Goal: Download file/media

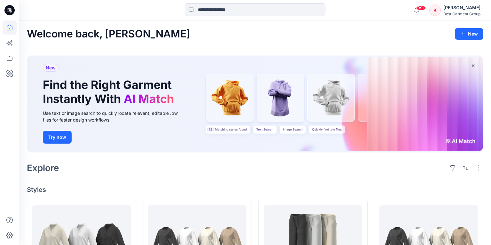
scroll to position [93, 0]
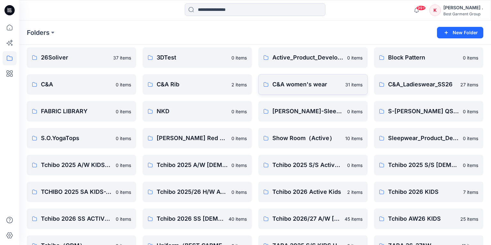
scroll to position [54, 0]
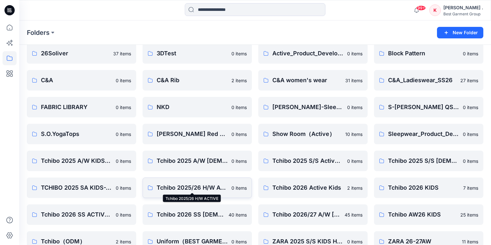
click at [207, 189] on p "Tchibo 2025/26 H/W ACTIVE" at bounding box center [192, 187] width 71 height 9
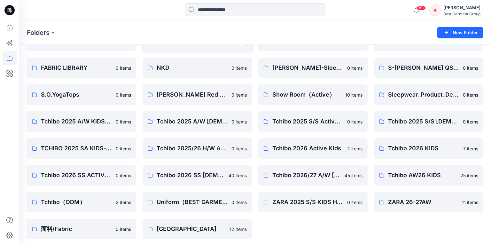
scroll to position [95, 0]
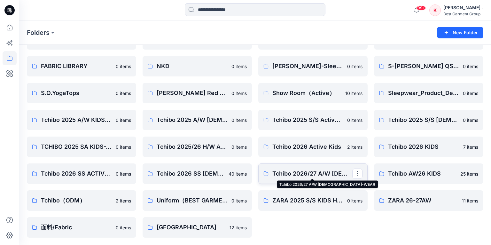
click at [314, 174] on p "Tchibo 2026/27 A/W [DEMOGRAPHIC_DATA]-WEAR" at bounding box center [313, 173] width 80 height 9
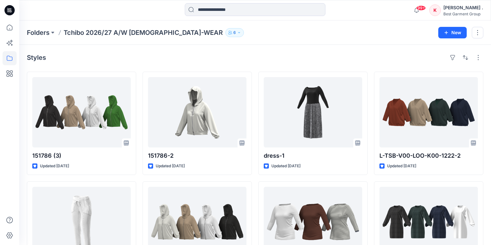
scroll to position [95, 0]
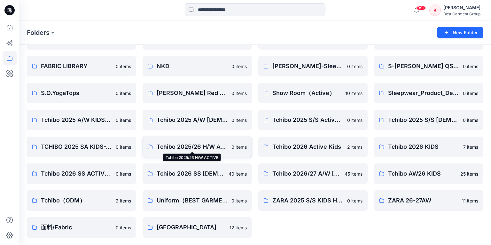
click at [209, 148] on p "Tchibo 2025/26 H/W ACTIVE" at bounding box center [192, 146] width 71 height 9
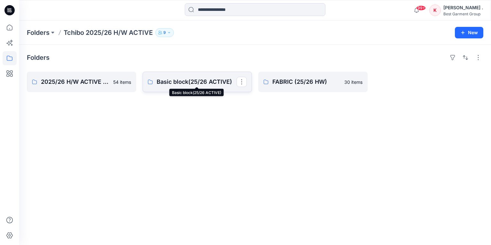
click at [185, 82] on p "Basic block(25/26 ACTIVE)" at bounding box center [197, 81] width 80 height 9
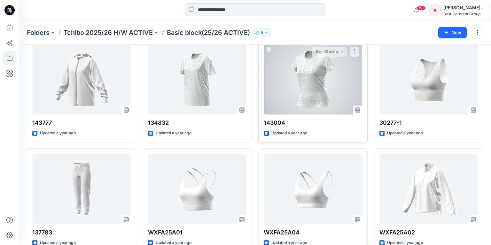
scroll to position [1164, 0]
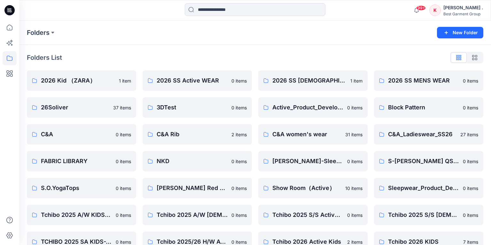
scroll to position [95, 0]
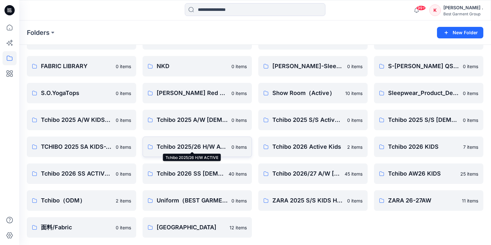
click at [221, 147] on p "Tchibo 2025/26 H/W ACTIVE" at bounding box center [192, 146] width 71 height 9
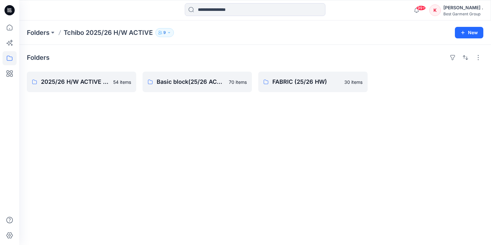
scroll to position [95, 0]
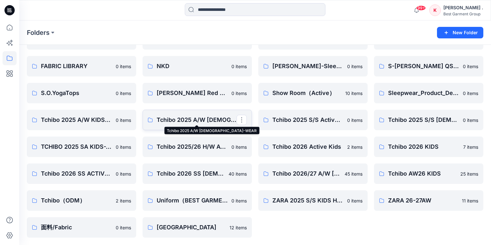
click at [217, 121] on p "Tchibo 2025 A/W [DEMOGRAPHIC_DATA]-WEAR" at bounding box center [197, 119] width 80 height 9
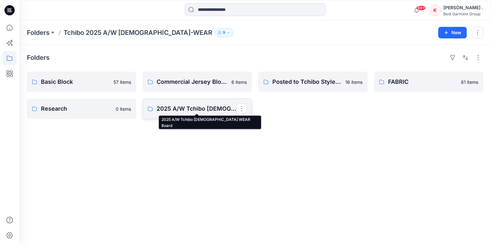
click at [204, 108] on p "2025 A/W Tchibo [DEMOGRAPHIC_DATA] WEAR Board" at bounding box center [197, 108] width 80 height 9
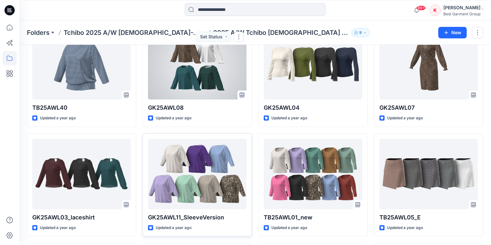
scroll to position [52, 0]
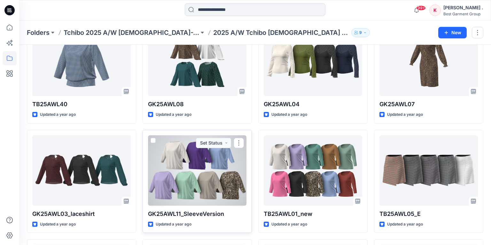
click at [176, 187] on div at bounding box center [197, 170] width 99 height 70
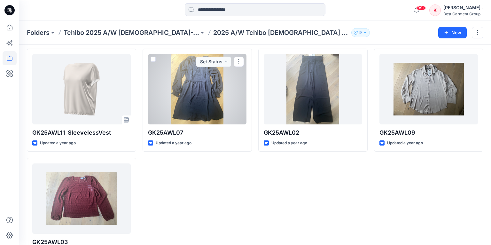
scroll to position [813, 0]
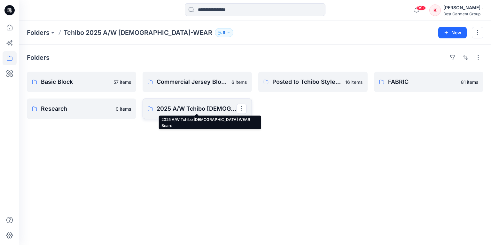
click at [201, 110] on p "2025 A/W Tchibo [DEMOGRAPHIC_DATA] WEAR Board" at bounding box center [197, 108] width 80 height 9
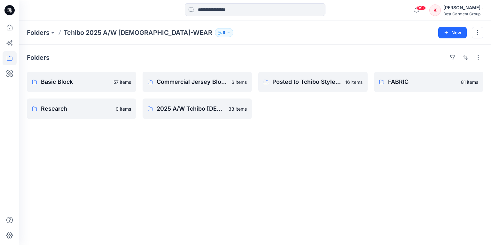
scroll to position [95, 0]
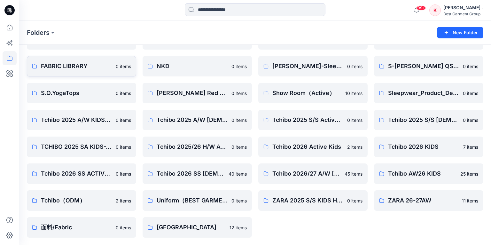
click at [76, 67] on p "FABRIC LIBRARY" at bounding box center [76, 66] width 71 height 9
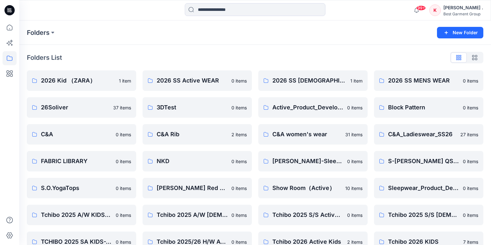
scroll to position [95, 0]
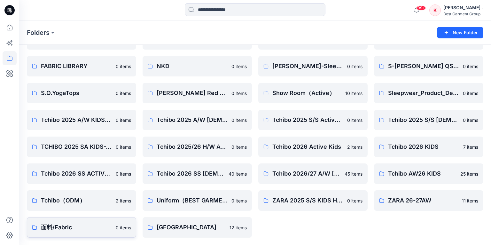
click at [58, 228] on p "面料/Fabric" at bounding box center [76, 227] width 71 height 9
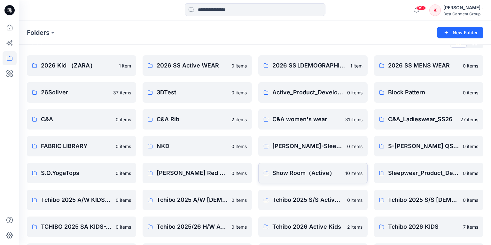
scroll to position [12, 0]
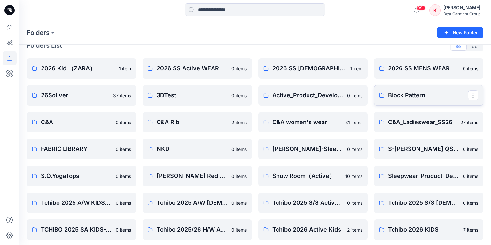
click at [396, 95] on p "Block Pattern" at bounding box center [428, 95] width 80 height 9
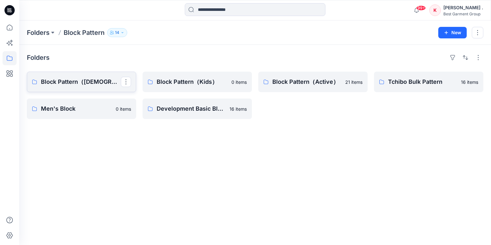
click at [71, 83] on p "Block Pattern（[DEMOGRAPHIC_DATA]）" at bounding box center [81, 81] width 80 height 9
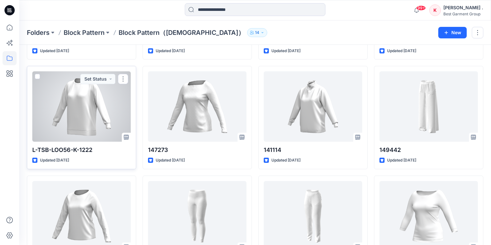
scroll to position [445, 0]
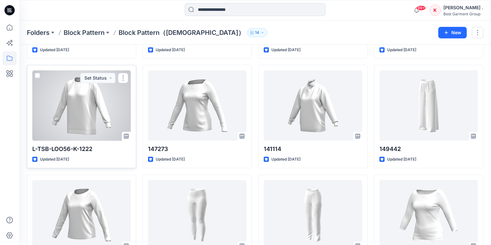
click at [97, 123] on div at bounding box center [81, 105] width 99 height 70
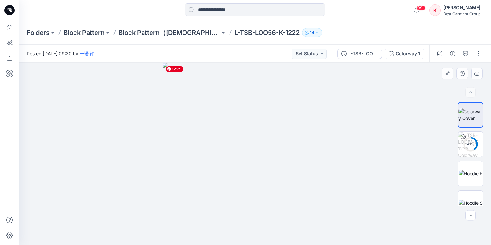
click at [257, 139] on img at bounding box center [255, 154] width 185 height 182
click at [363, 54] on div "L-TSB-LOO56-K-1222" at bounding box center [363, 53] width 29 height 7
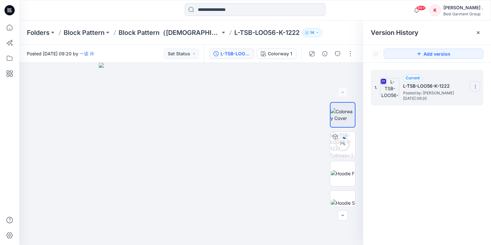
click at [473, 88] on icon at bounding box center [475, 86] width 5 height 5
click at [436, 100] on span "Download Source BW File" at bounding box center [444, 99] width 54 height 8
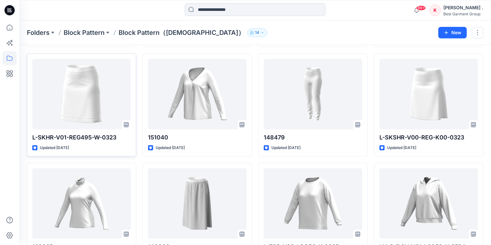
scroll to position [128, 0]
